Goal: Task Accomplishment & Management: Use online tool/utility

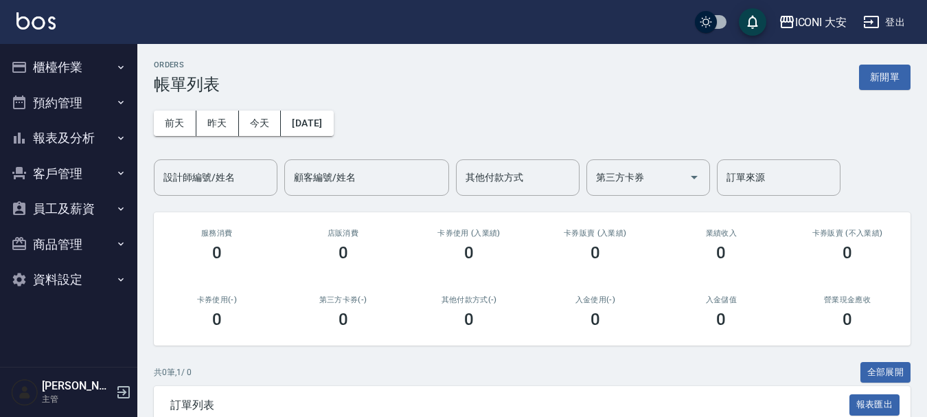
click at [60, 67] on button "櫃檯作業" at bounding box center [68, 67] width 126 height 36
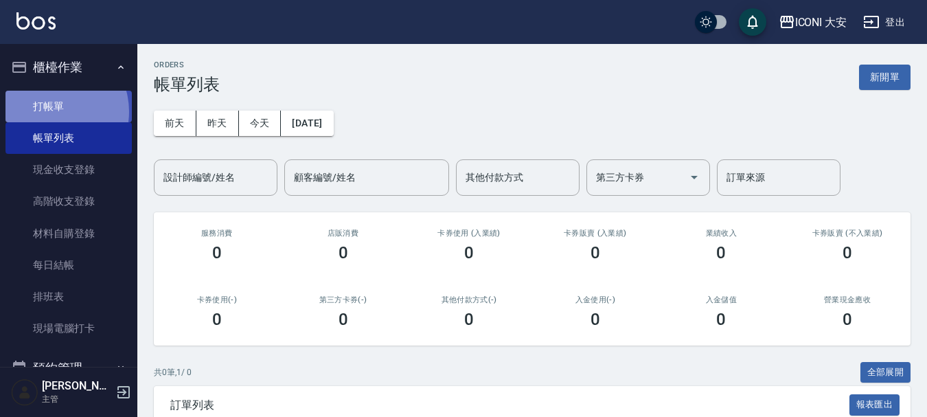
click at [49, 111] on link "打帳單" at bounding box center [68, 107] width 126 height 32
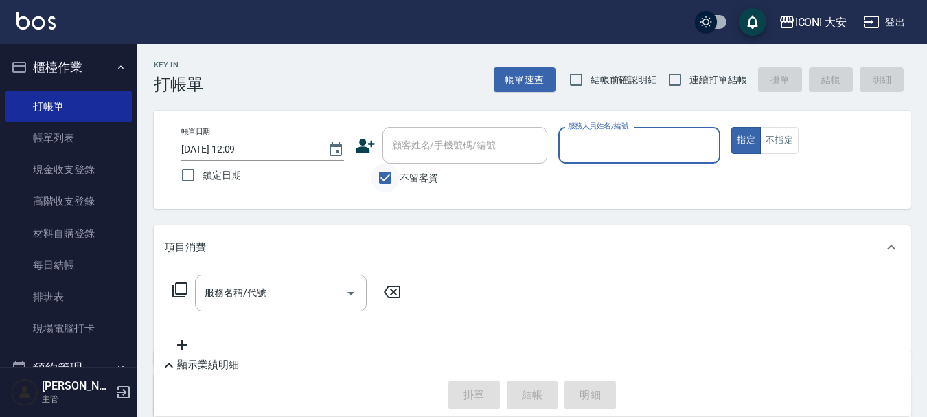
click at [385, 177] on input "不留客資" at bounding box center [385, 177] width 29 height 29
checkbox input "false"
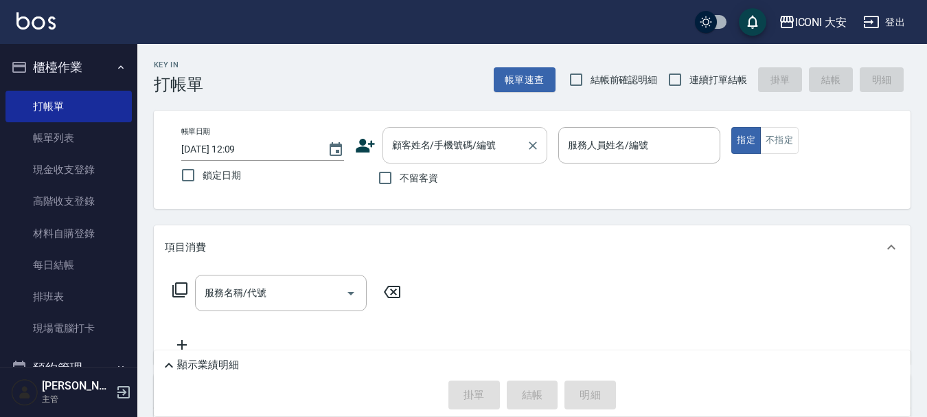
click at [403, 147] on div "顧客姓名/手機號碼/編號 顧客姓名/手機號碼/編號" at bounding box center [465, 145] width 165 height 36
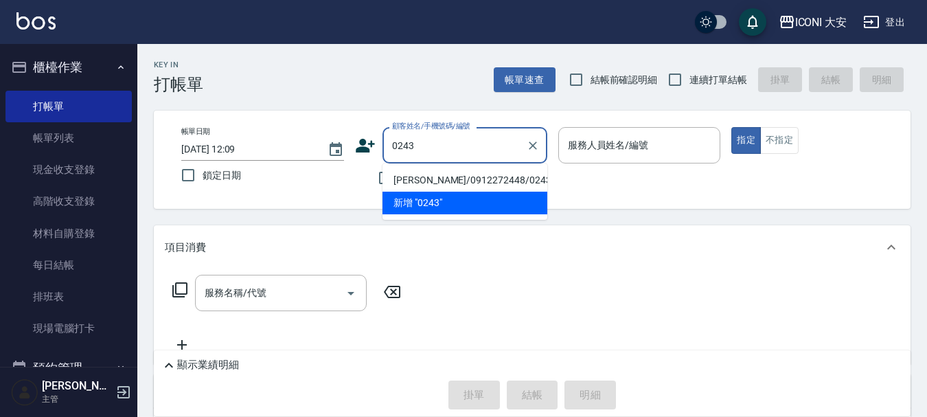
click at [470, 177] on li "[PERSON_NAME]/0912272448/0243" at bounding box center [465, 180] width 165 height 23
type input "[PERSON_NAME]/0912272448/0243"
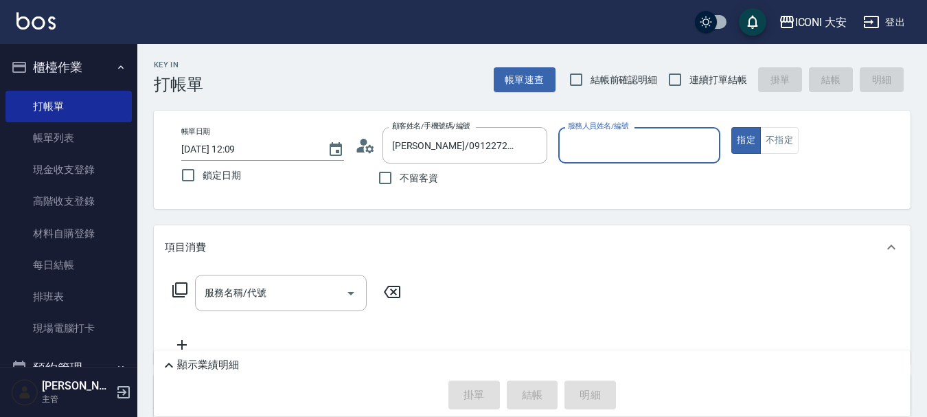
drag, startPoint x: 646, startPoint y: 144, endPoint x: 644, endPoint y: 163, distance: 18.7
click at [646, 148] on input "服務人員姓名/編號" at bounding box center [640, 145] width 150 height 24
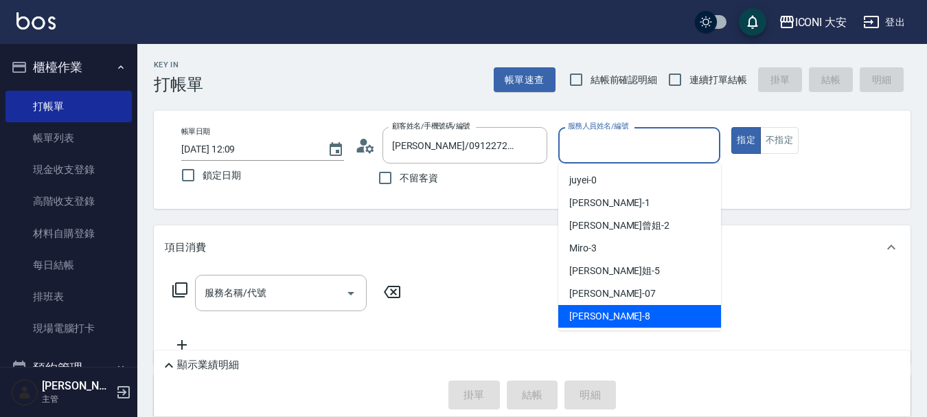
click at [604, 314] on div "Yulisa -8" at bounding box center [639, 316] width 163 height 23
type input "Yulisa-8"
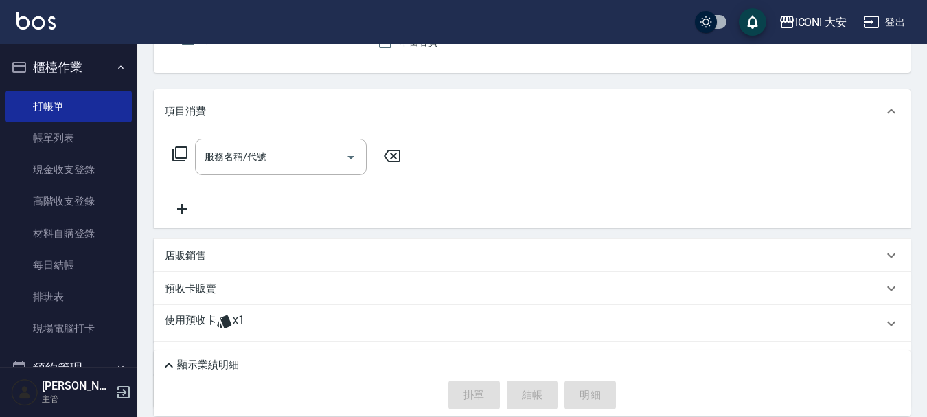
scroll to position [137, 0]
click at [184, 148] on icon at bounding box center [180, 152] width 16 height 16
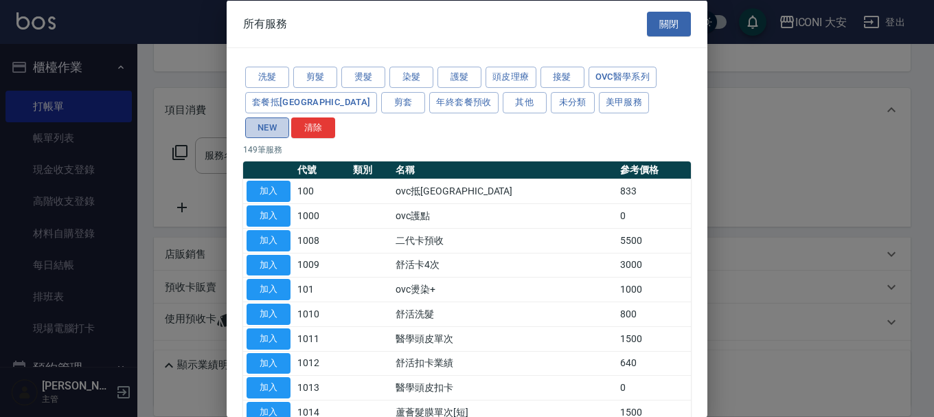
click at [289, 117] on button "NEW" at bounding box center [267, 127] width 44 height 21
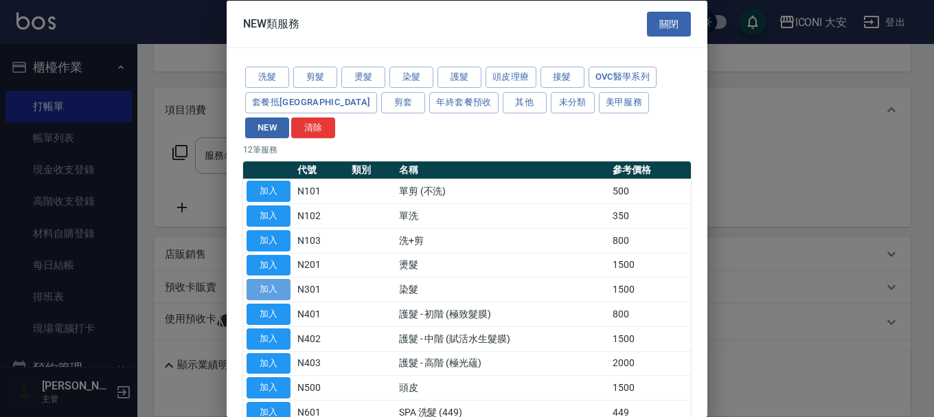
click at [268, 279] on button "加入" at bounding box center [269, 289] width 44 height 21
type input "染髮(N301)"
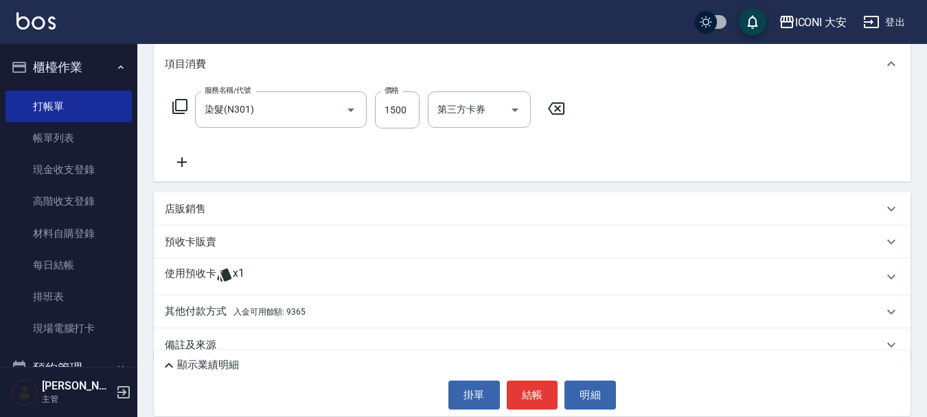
scroll to position [203, 0]
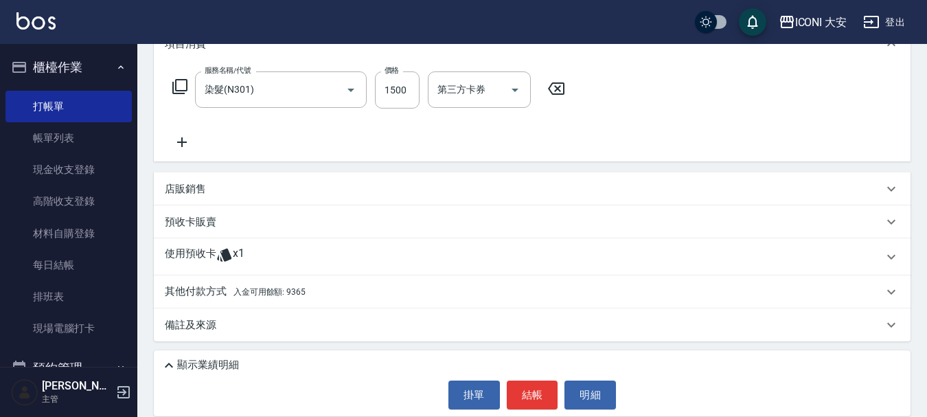
click at [194, 284] on p "其他付款方式 入金可用餘額: 9365" at bounding box center [235, 291] width 141 height 15
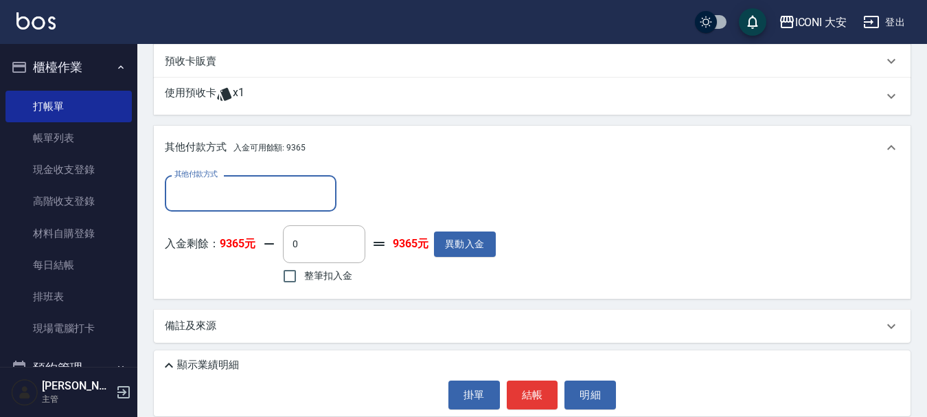
scroll to position [365, 0]
click at [293, 277] on input "整筆扣入金" at bounding box center [289, 274] width 29 height 29
checkbox input "true"
type input "1500"
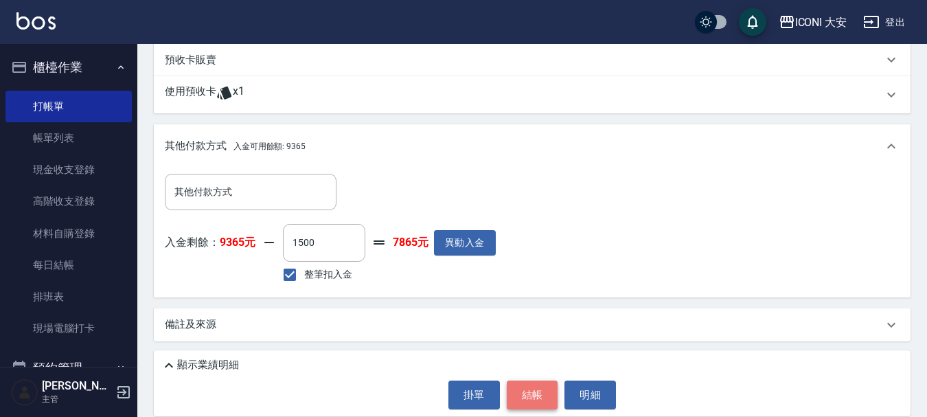
click at [534, 398] on button "結帳" at bounding box center [533, 394] width 52 height 29
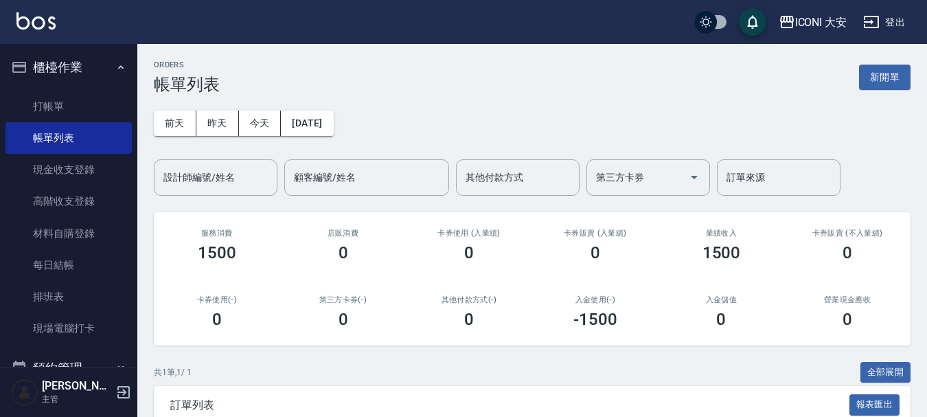
click at [885, 88] on button "新開單" at bounding box center [885, 77] width 52 height 25
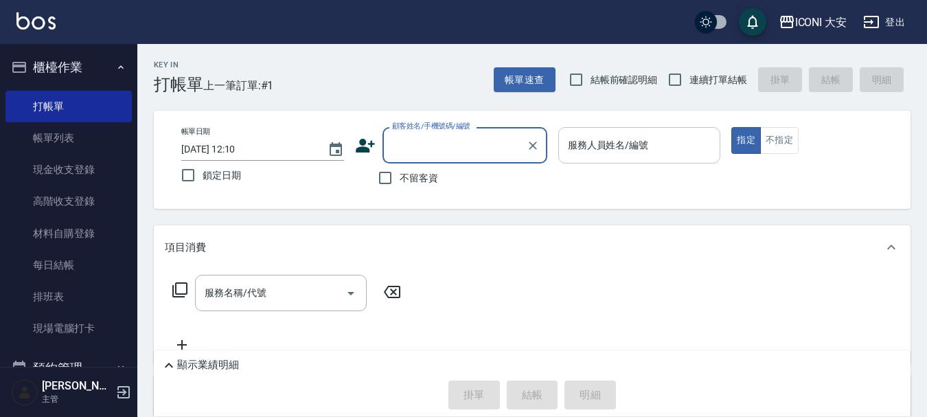
click at [626, 144] on div "服務人員姓名/編號 服務人員姓名/編號" at bounding box center [639, 145] width 163 height 36
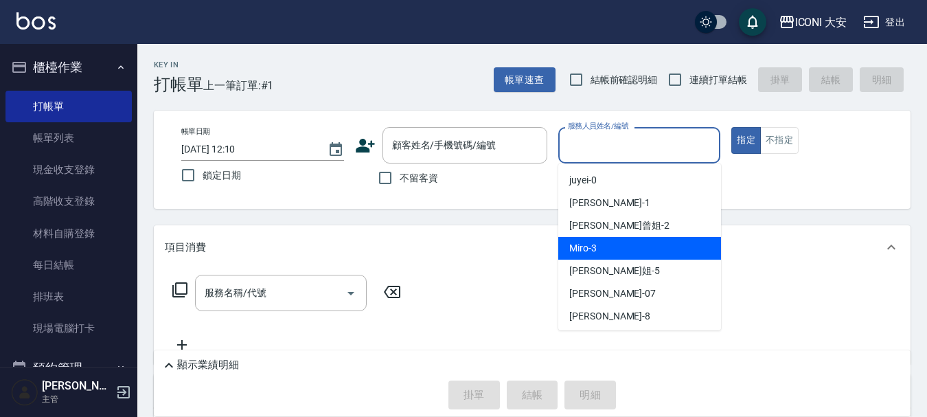
click at [639, 240] on div "Miro -3" at bounding box center [639, 248] width 163 height 23
type input "Miro-3"
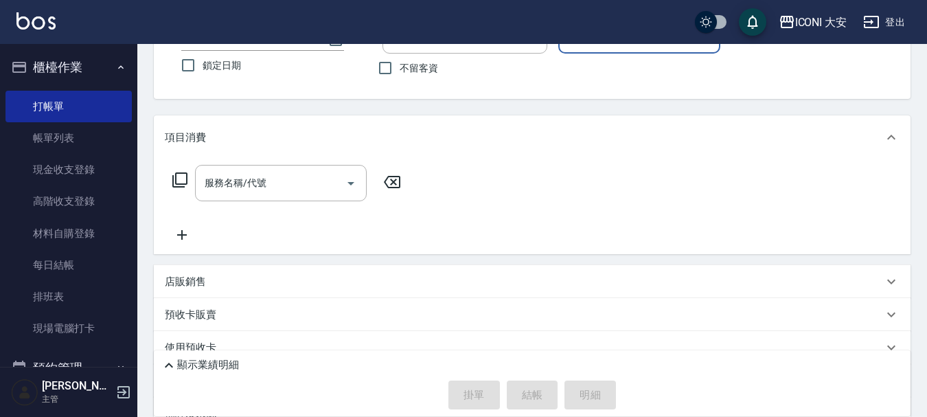
scroll to position [137, 0]
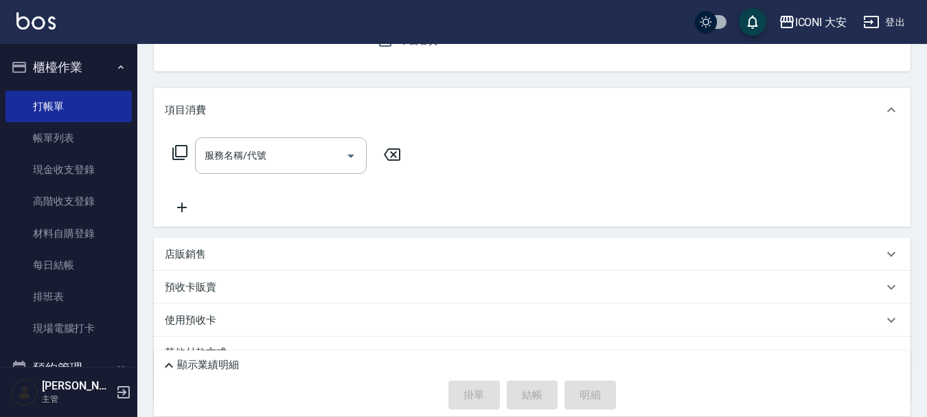
click at [181, 150] on icon at bounding box center [180, 152] width 16 height 16
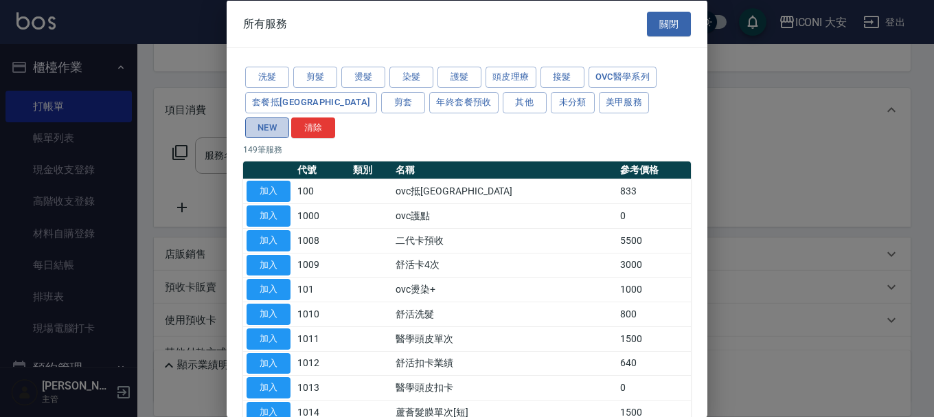
click at [289, 117] on button "NEW" at bounding box center [267, 127] width 44 height 21
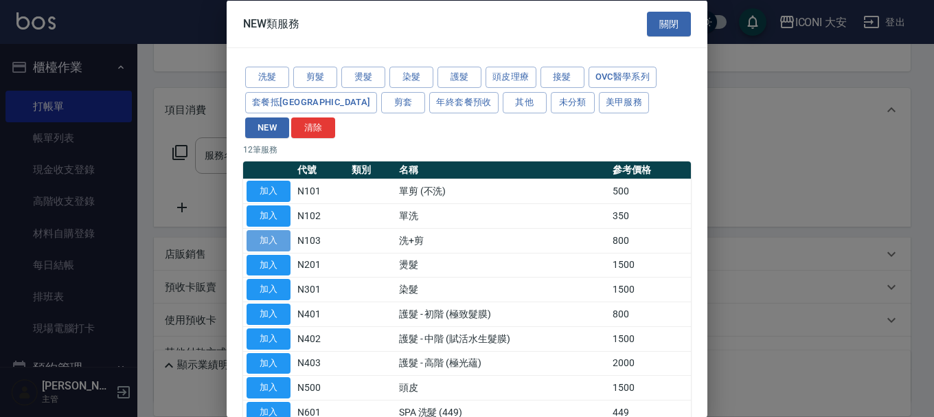
click at [262, 229] on button "加入" at bounding box center [269, 239] width 44 height 21
type input "洗+剪(N103)"
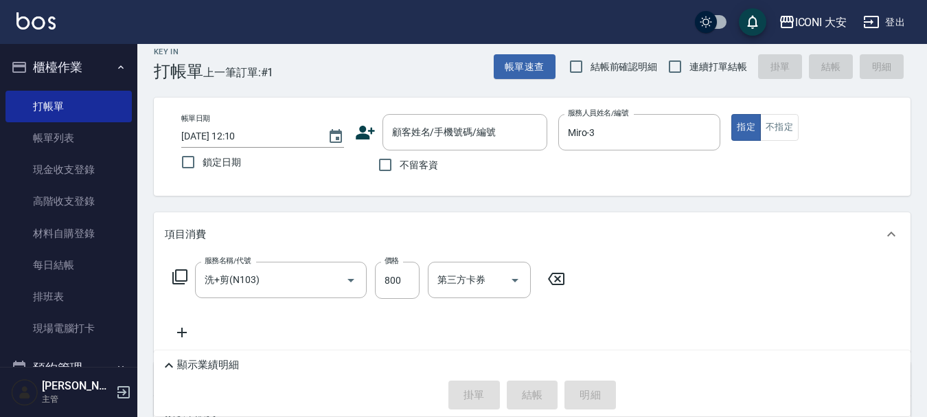
scroll to position [0, 0]
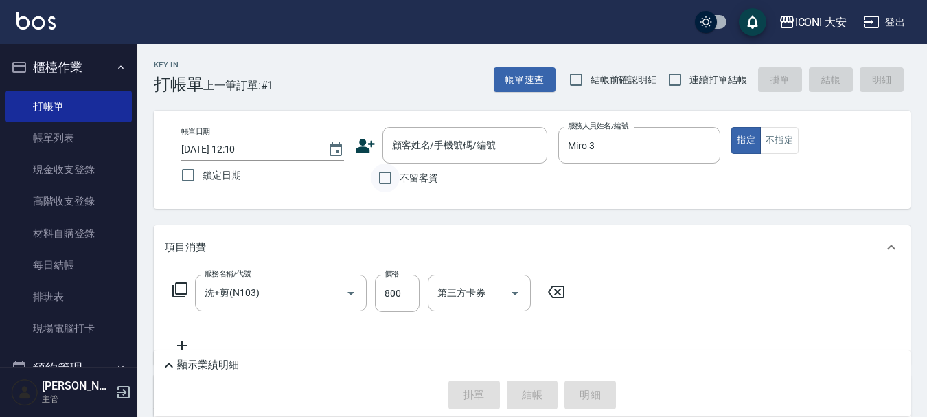
click at [382, 172] on input "不留客資" at bounding box center [385, 177] width 29 height 29
checkbox input "true"
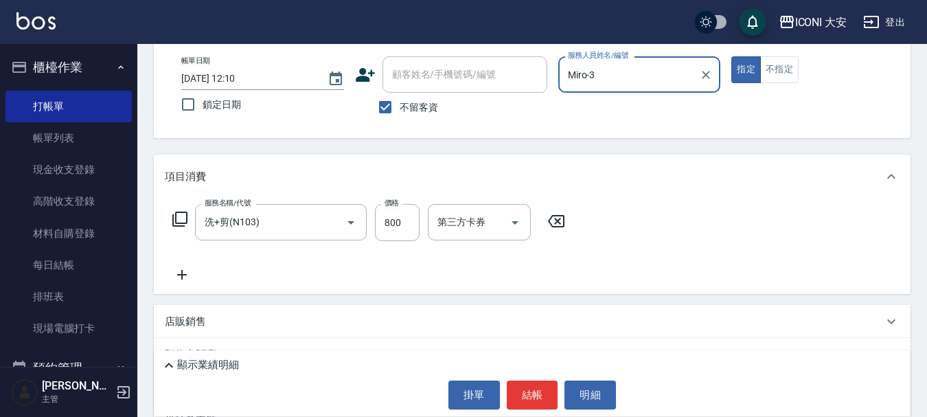
scroll to position [166, 0]
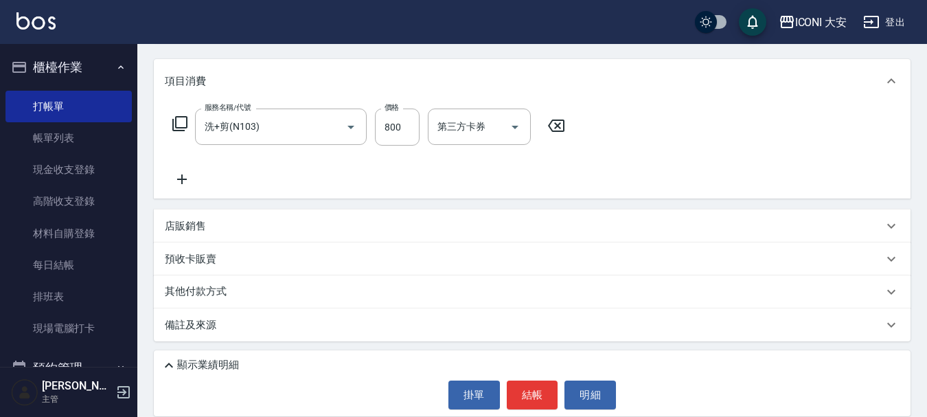
click at [199, 365] on p "顯示業績明細" at bounding box center [208, 365] width 62 height 14
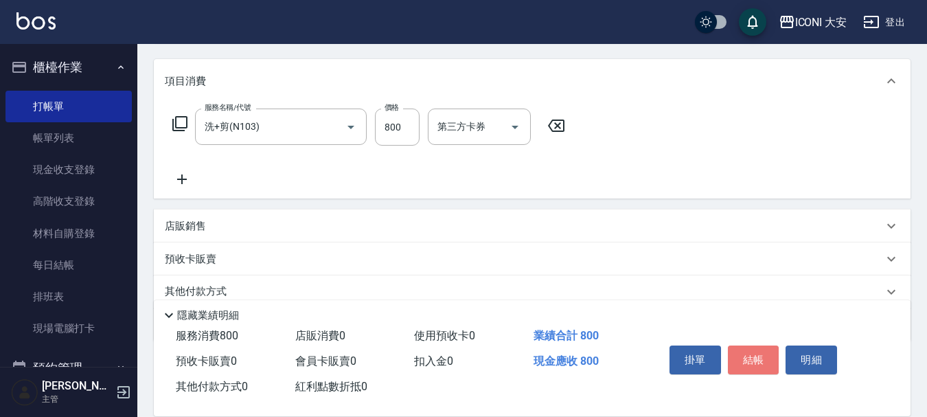
click at [746, 360] on button "結帳" at bounding box center [754, 359] width 52 height 29
